Goal: Register for event/course

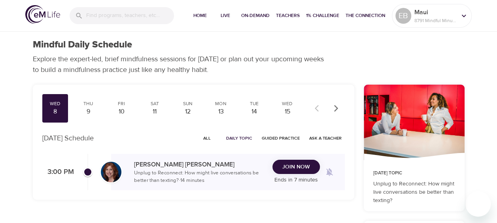
click at [294, 166] on span "Join Now" at bounding box center [296, 167] width 28 height 10
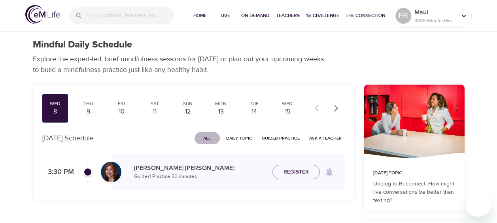
click at [210, 137] on span "All" at bounding box center [207, 138] width 19 height 8
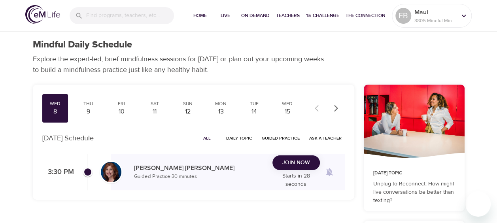
click at [293, 162] on span "Join Now" at bounding box center [296, 163] width 28 height 10
